Goal: Navigation & Orientation: Go to known website

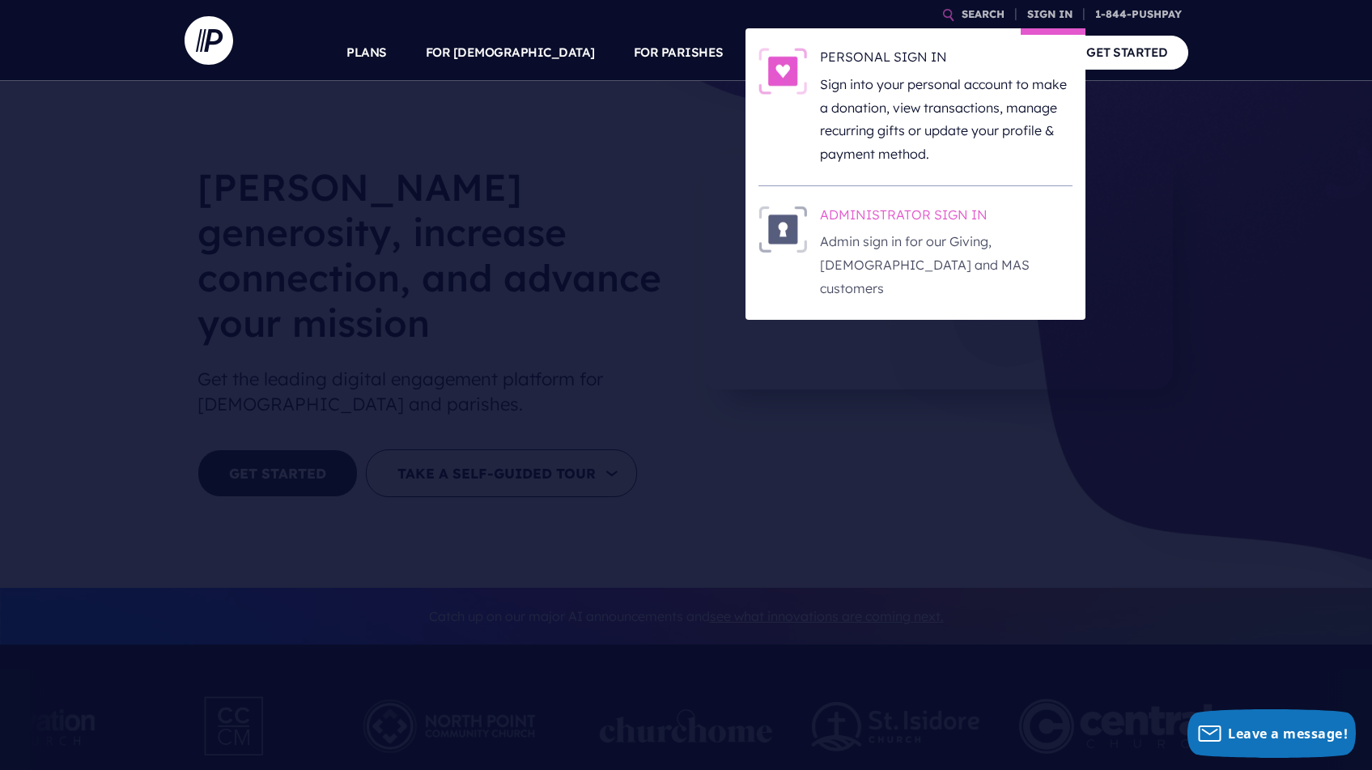
click at [973, 218] on h6 "ADMINISTRATOR SIGN IN" at bounding box center [946, 218] width 253 height 24
click at [855, 216] on h6 "ADMINISTRATOR SIGN IN" at bounding box center [946, 218] width 253 height 24
click at [935, 210] on h6 "ADMINISTRATOR SIGN IN" at bounding box center [946, 218] width 253 height 24
click at [957, 217] on h6 "ADMINISTRATOR SIGN IN" at bounding box center [946, 218] width 253 height 24
click at [944, 220] on h6 "ADMINISTRATOR SIGN IN" at bounding box center [946, 218] width 253 height 24
